Goal: Find specific page/section: Find specific page/section

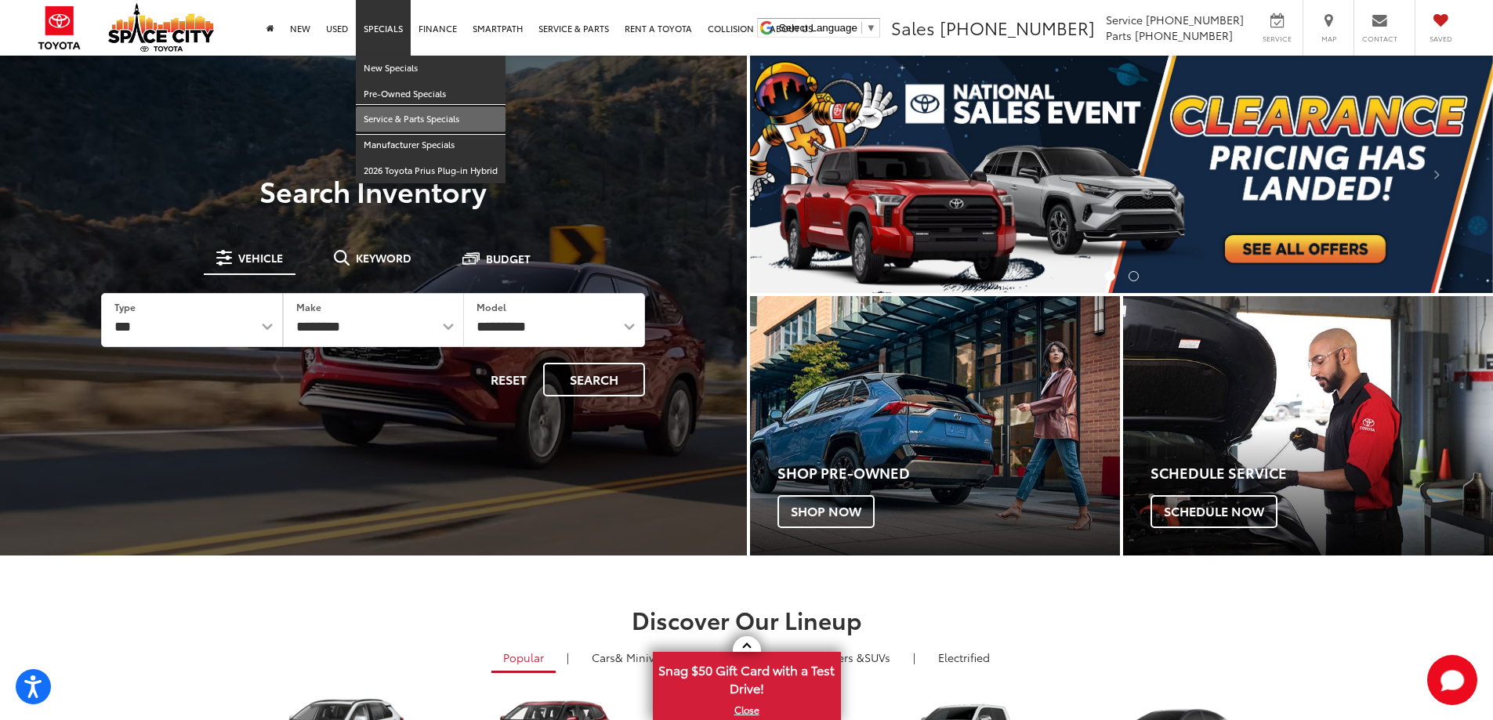
click at [415, 121] on link "Service & Parts Specials" at bounding box center [431, 120] width 150 height 26
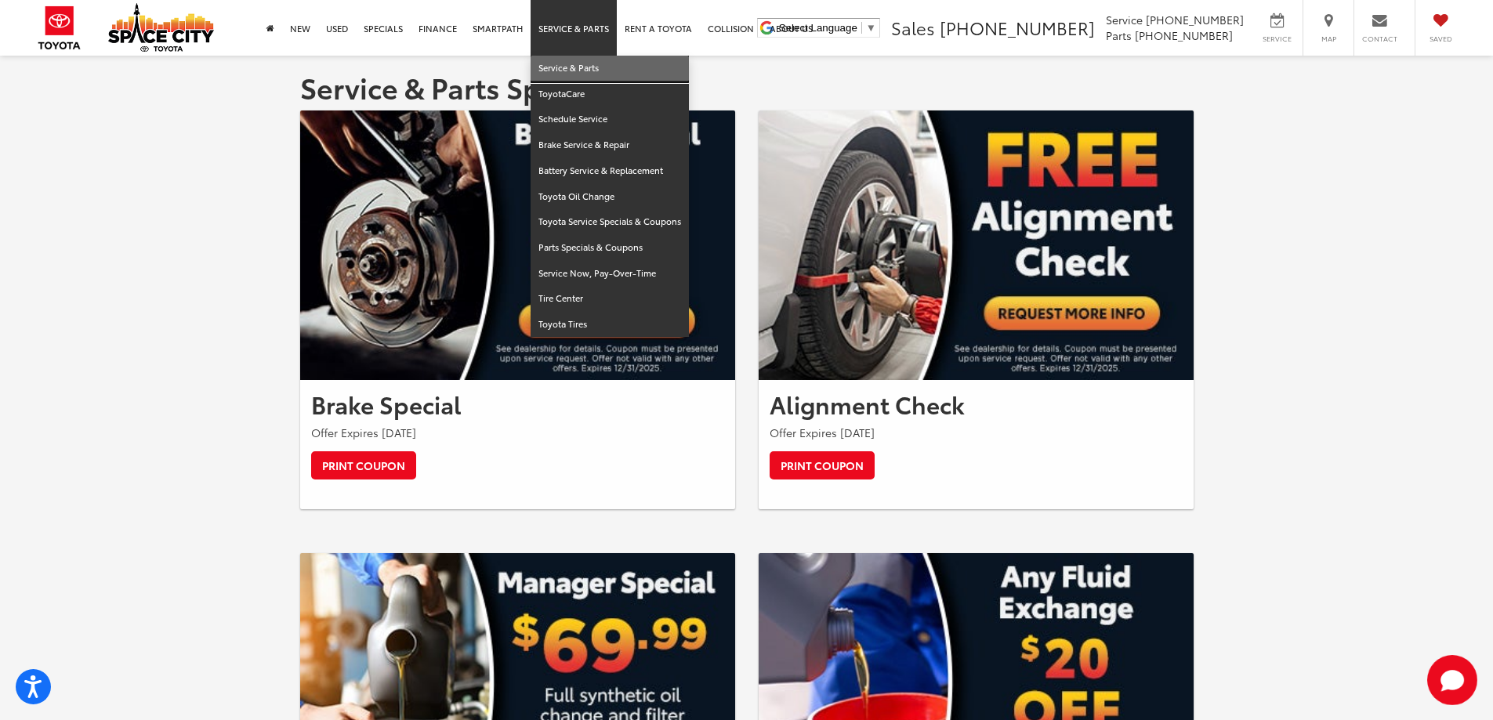
click at [575, 71] on link "Service & Parts" at bounding box center [610, 69] width 158 height 26
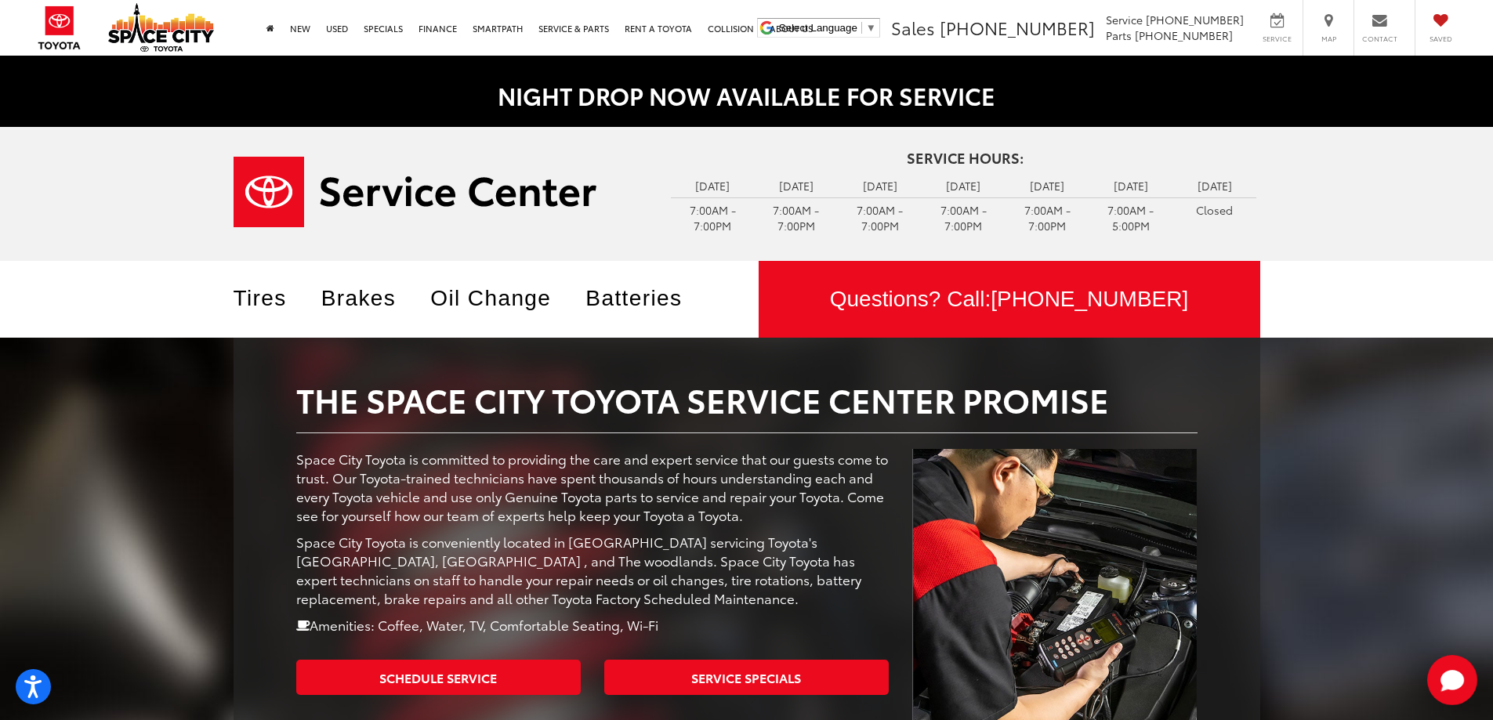
click at [285, 315] on div "Tires Brakes Oil Change Batteries" at bounding box center [484, 291] width 525 height 61
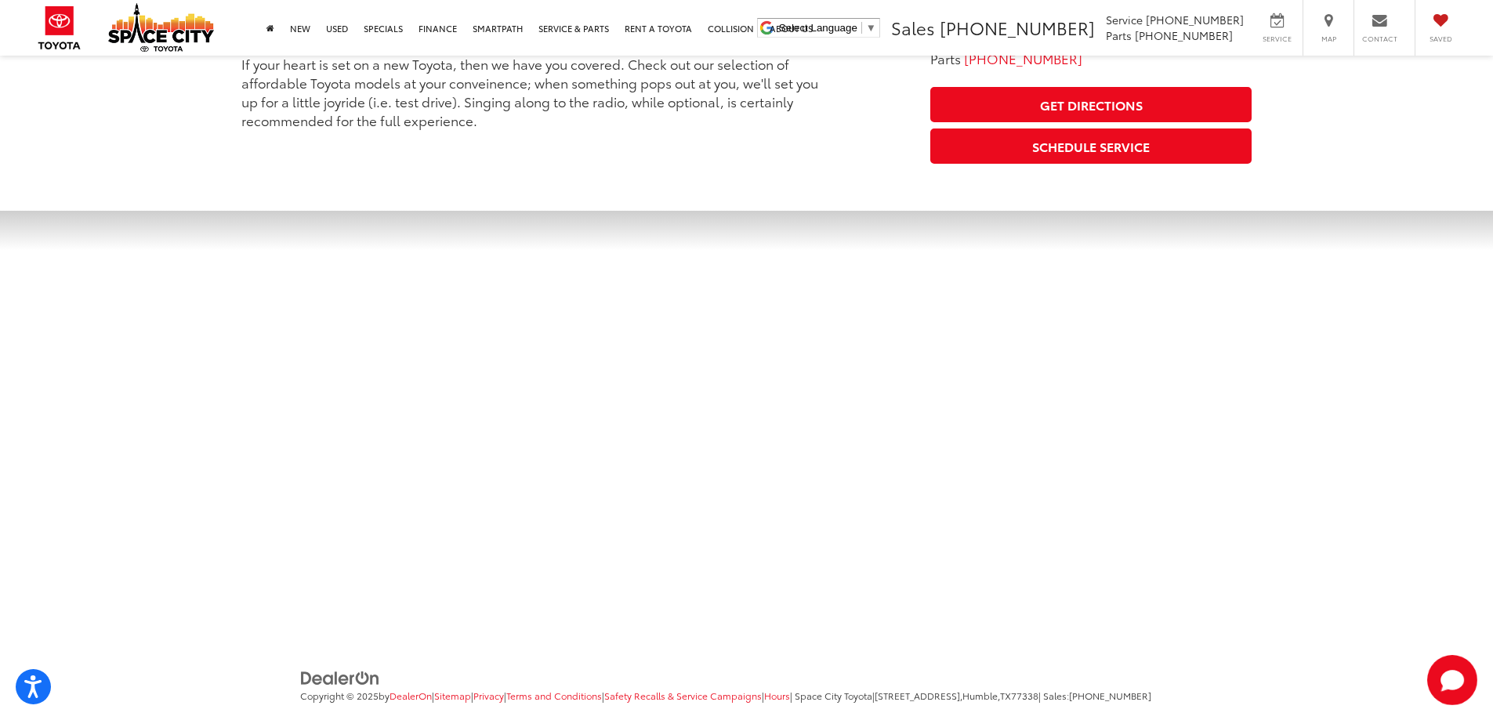
scroll to position [2094, 0]
